Goal: Communication & Community: Ask a question

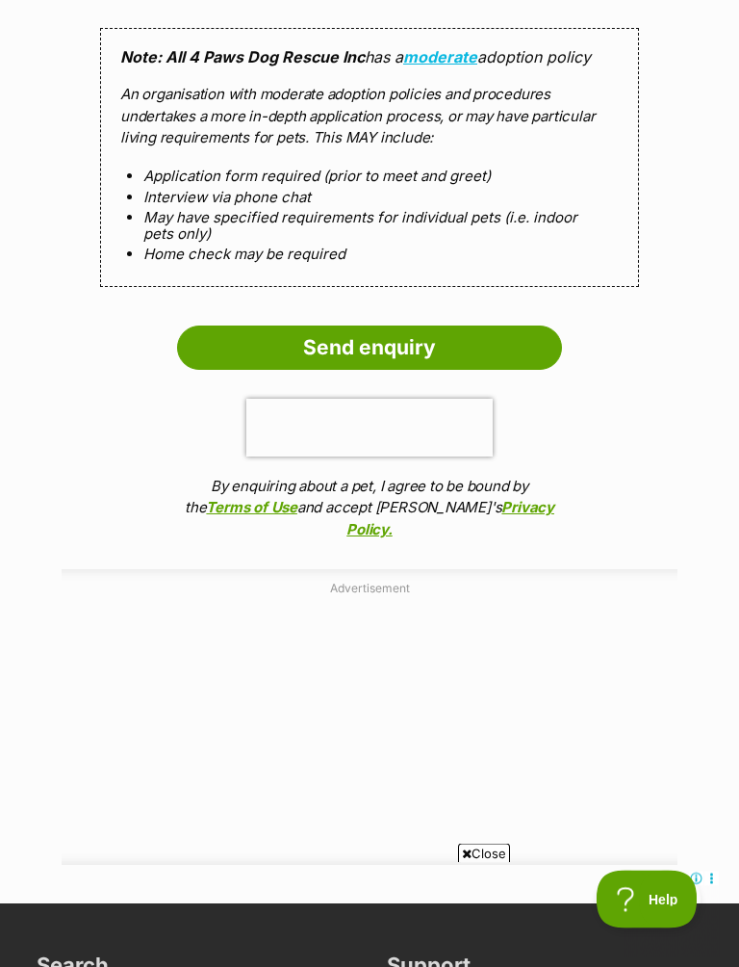
scroll to position [1805, 0]
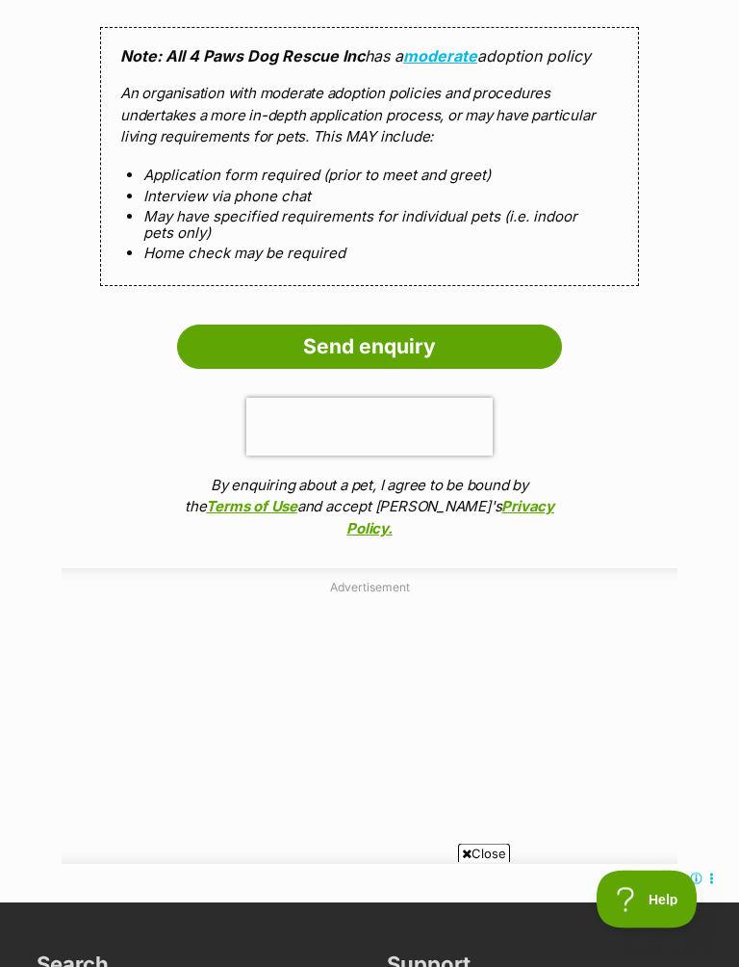
click at [485, 856] on span "Close" at bounding box center [484, 852] width 52 height 19
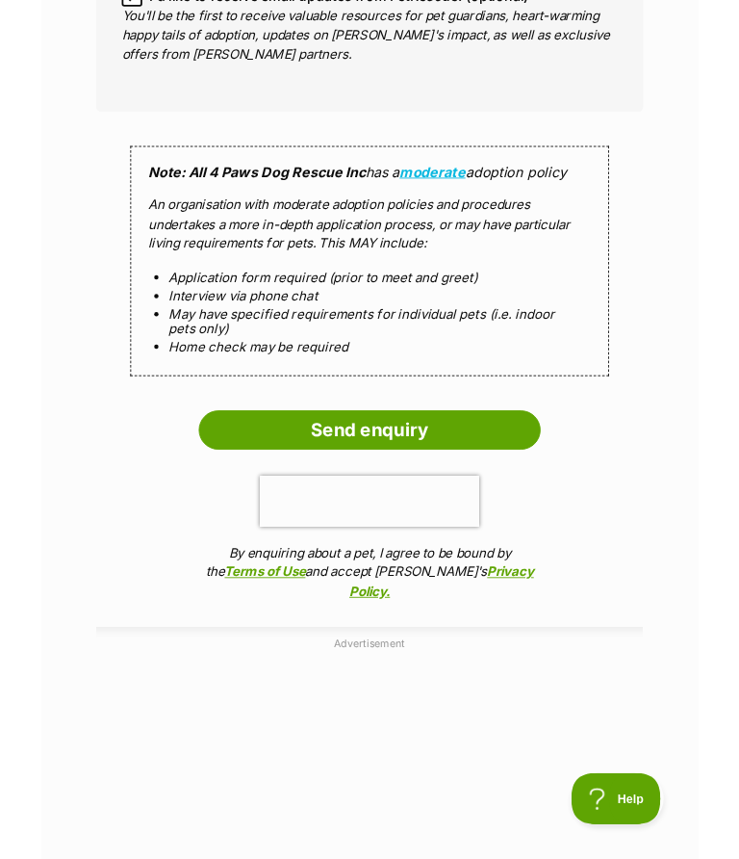
scroll to position [1633, 0]
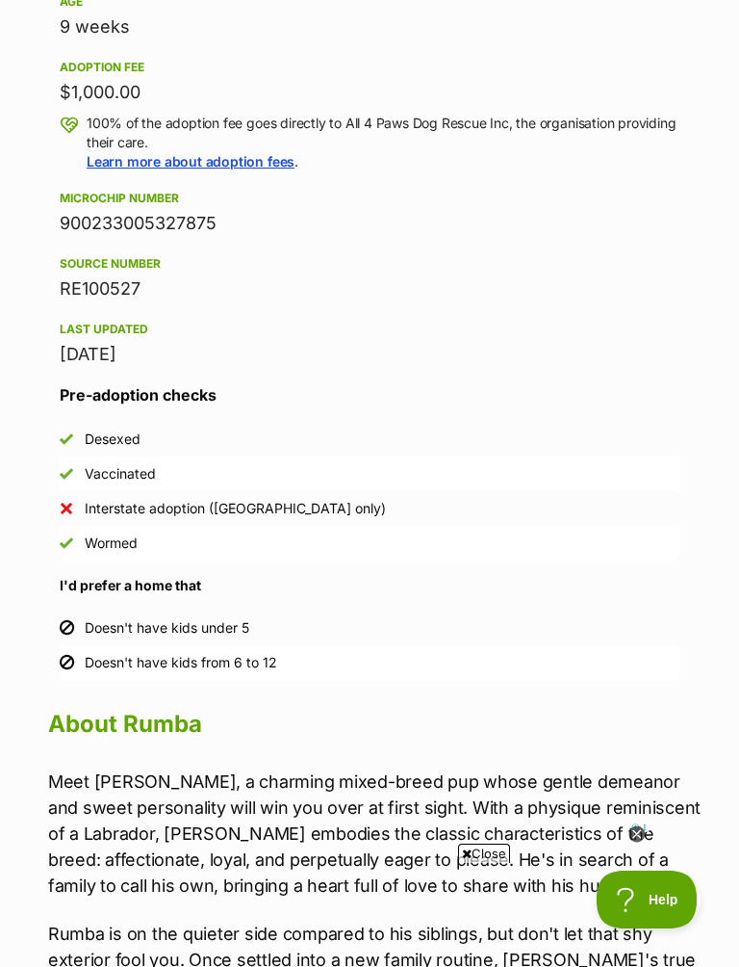
click at [626, 498] on li "Interstate adoption ([GEOGRAPHIC_DATA] only)" at bounding box center [370, 508] width 620 height 35
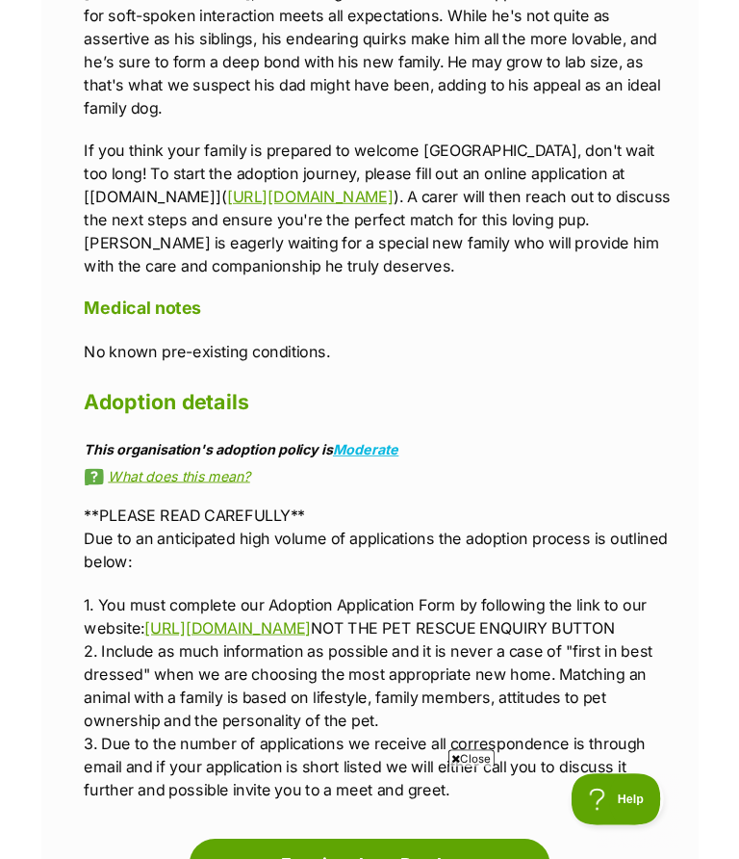
scroll to position [2364, 0]
